Goal: Information Seeking & Learning: Find specific fact

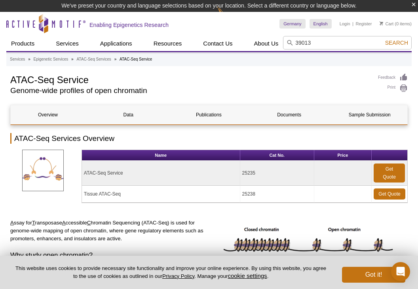
type input "39013"
click at [383, 39] on button "Search" at bounding box center [397, 42] width 28 height 7
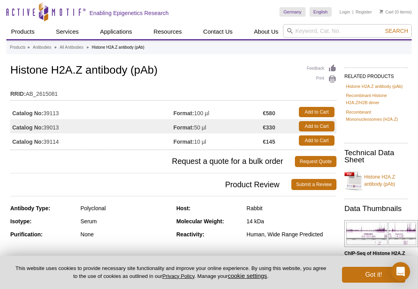
drag, startPoint x: 196, startPoint y: 127, endPoint x: 210, endPoint y: 126, distance: 14.6
click at [210, 126] on td "Format: 50 µl" at bounding box center [217, 126] width 89 height 14
copy td "50 µl"
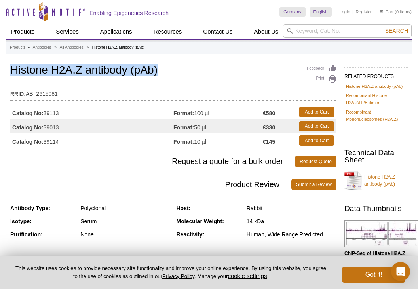
drag, startPoint x: 11, startPoint y: 71, endPoint x: 161, endPoint y: 77, distance: 150.1
click at [161, 77] on div "Feedback Print Histone H2A.Z antibody (pAb) RRID: AB_2615081 Catalog No: 39113 …" at bounding box center [173, 106] width 326 height 87
copy h1 "Histone H2A.Z antibody (pAb)"
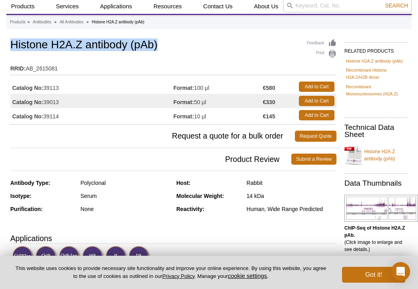
scroll to position [40, 0]
